Goal: Information Seeking & Learning: Learn about a topic

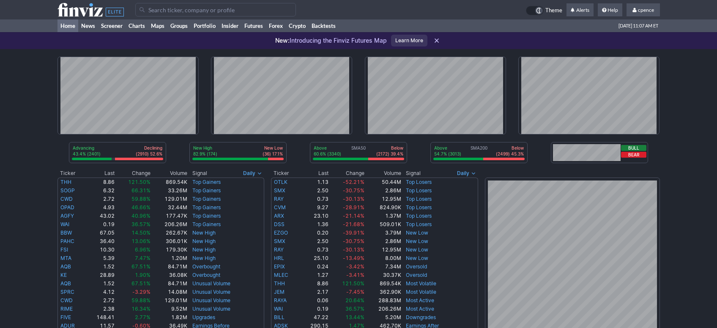
click at [163, 14] on input "Search" at bounding box center [215, 10] width 161 height 14
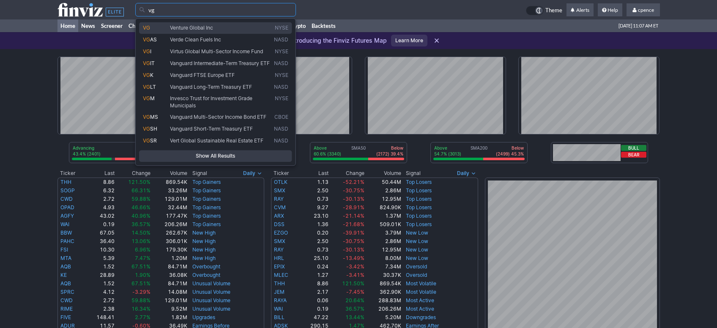
click at [216, 33] on link "VG Venture Global Inc NYSE" at bounding box center [215, 28] width 153 height 12
type input "VG"
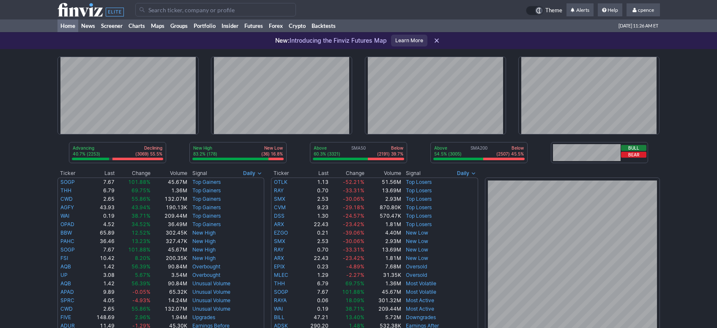
scroll to position [283, 0]
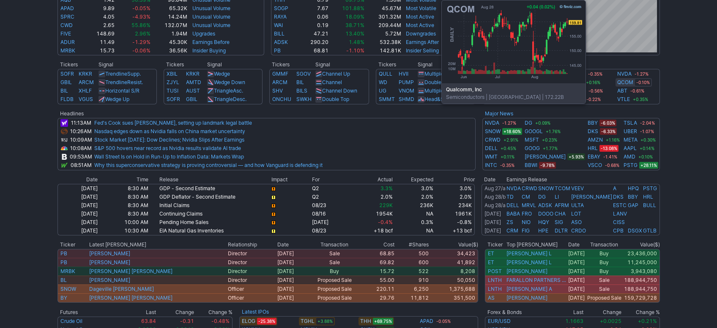
click at [622, 82] on link "QCOM" at bounding box center [625, 82] width 16 height 8
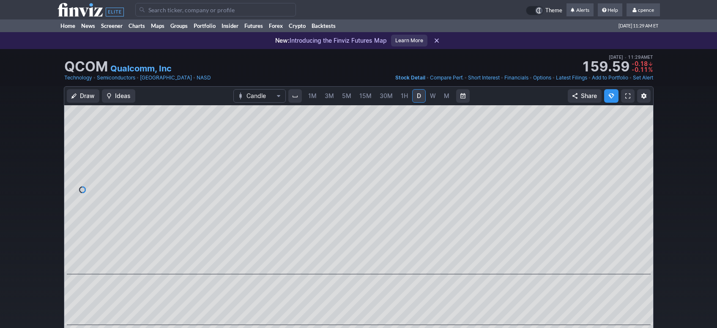
click at [187, 11] on input "Search" at bounding box center [215, 10] width 161 height 14
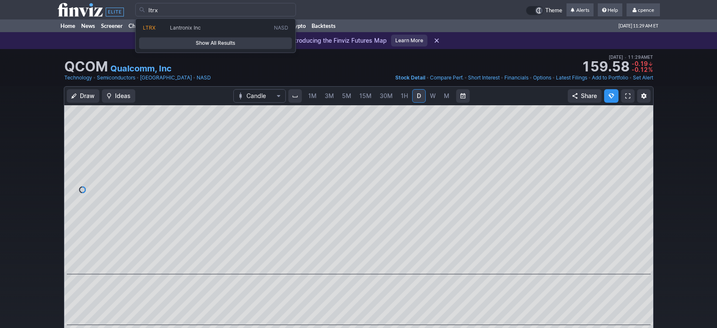
click at [248, 21] on div "LTRX Lantronix Inc NASD Show All Results" at bounding box center [215, 35] width 161 height 35
click at [248, 28] on span "Lantronix Inc" at bounding box center [220, 28] width 104 height 7
type input "LTRX"
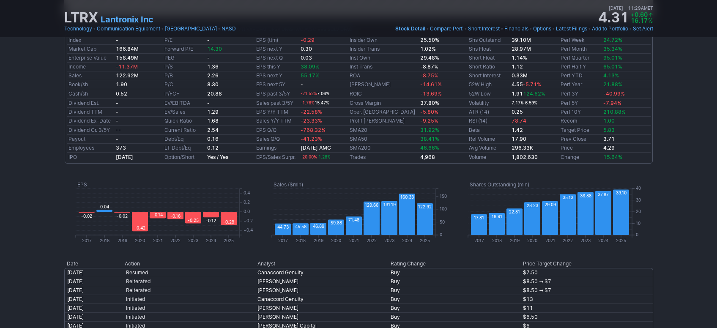
drag, startPoint x: 716, startPoint y: 146, endPoint x: 698, endPoint y: 106, distance: 43.7
